Goal: Transaction & Acquisition: Purchase product/service

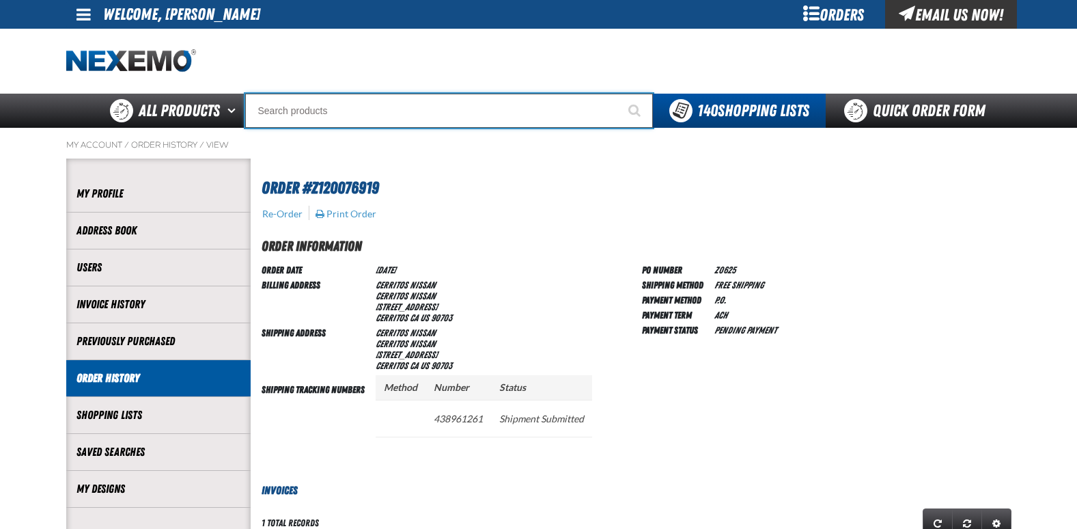
click at [339, 109] on input "Search" at bounding box center [449, 111] width 408 height 34
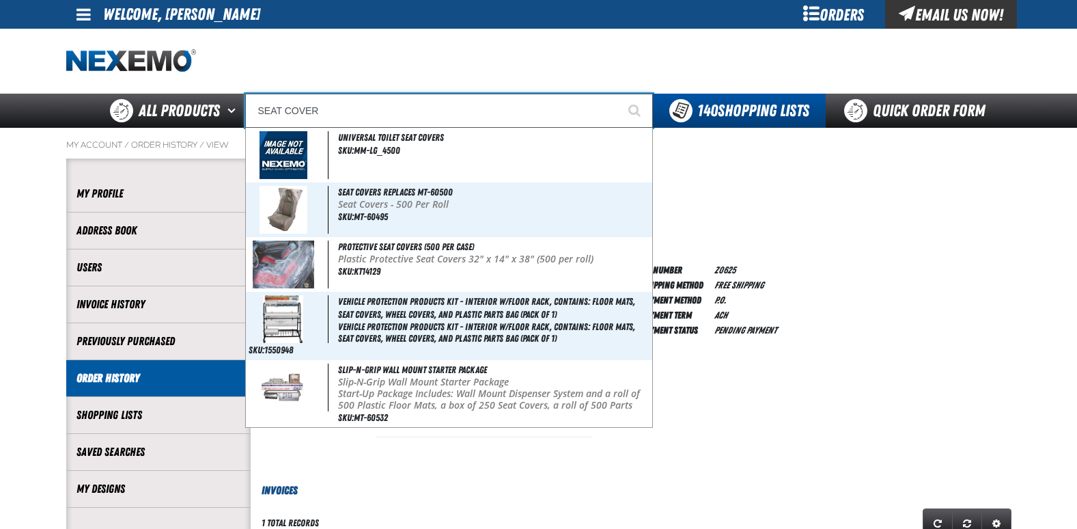
type input "SEAT COVER"
click at [619, 94] on button "Start Searching" at bounding box center [636, 111] width 34 height 34
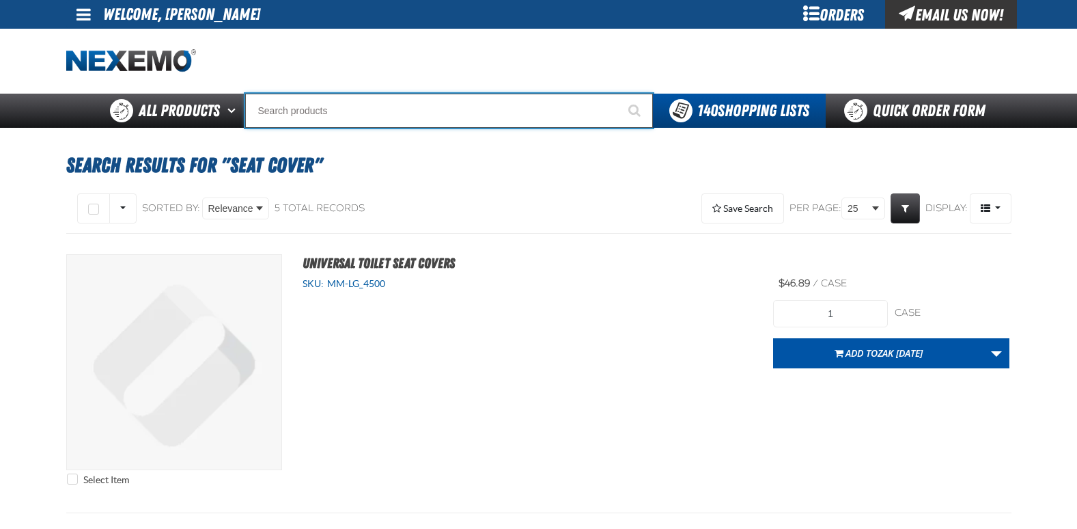
click at [365, 112] on input "Search" at bounding box center [449, 111] width 408 height 34
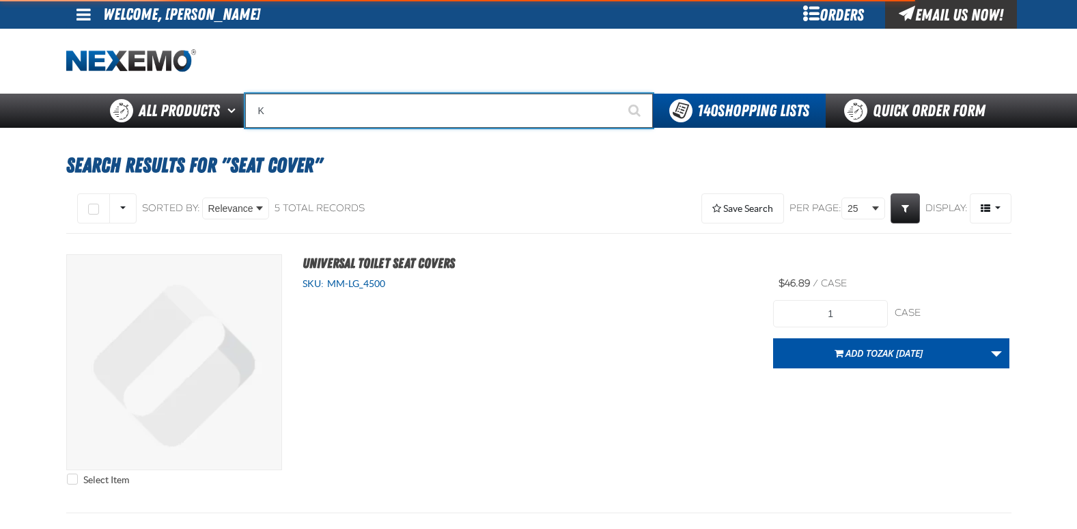
type input "KE"
type input "[PERSON_NAME]"
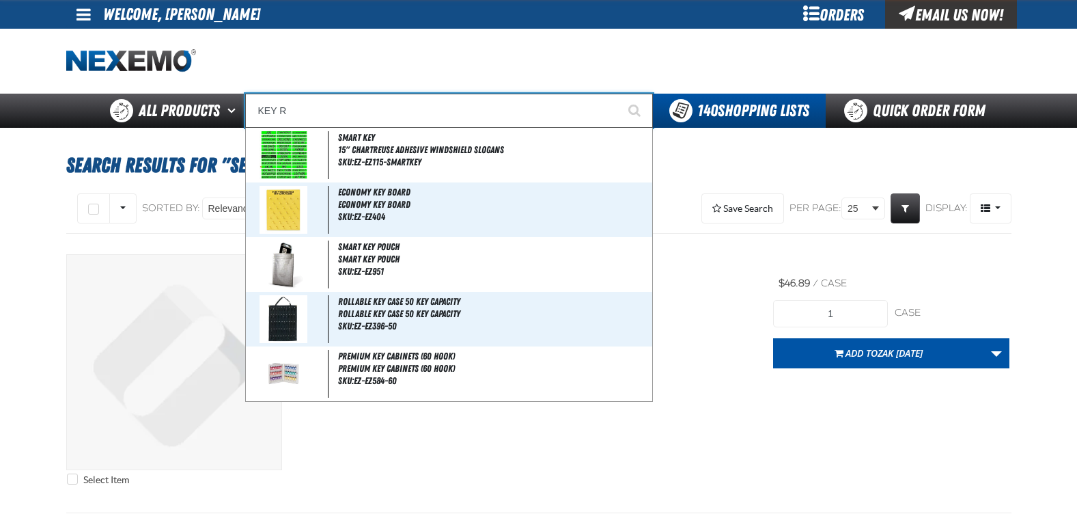
type input "KEY RI"
type input "KEY RIngs (250 per bag)"
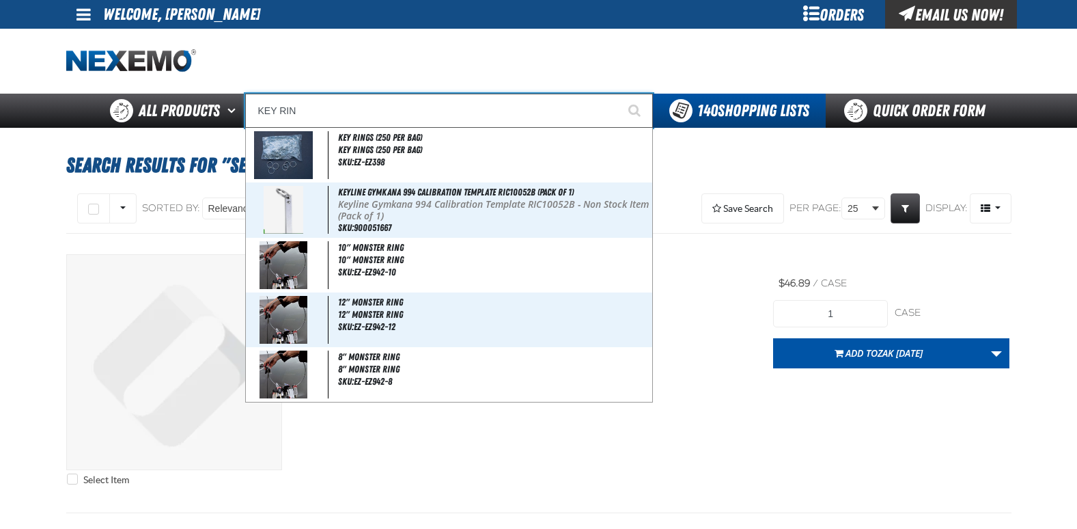
type input "KEY RING"
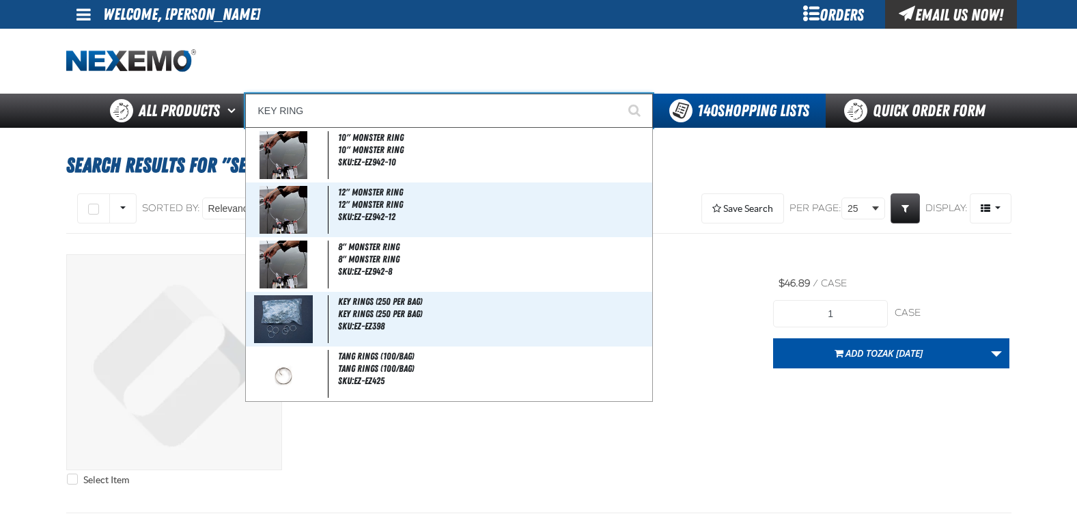
drag, startPoint x: 322, startPoint y: 102, endPoint x: 247, endPoint y: 111, distance: 75.6
click at [247, 111] on input "KEY RING" at bounding box center [449, 111] width 408 height 34
